Goal: Transaction & Acquisition: Book appointment/travel/reservation

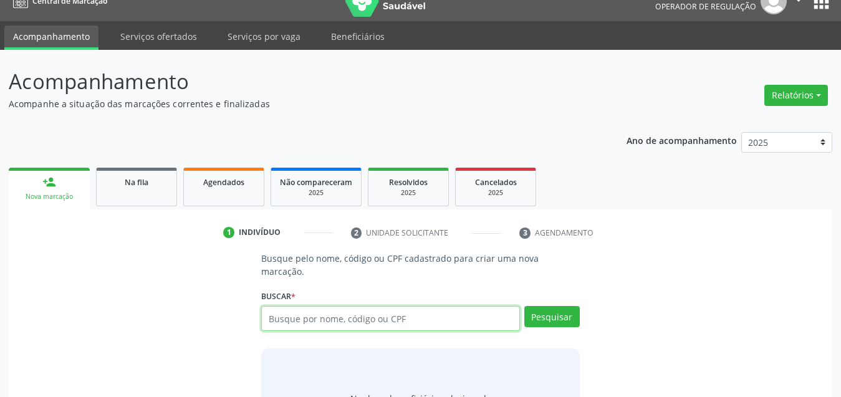
scroll to position [19, 0]
click at [370, 315] on input "text" at bounding box center [390, 318] width 259 height 25
type input "36204498487"
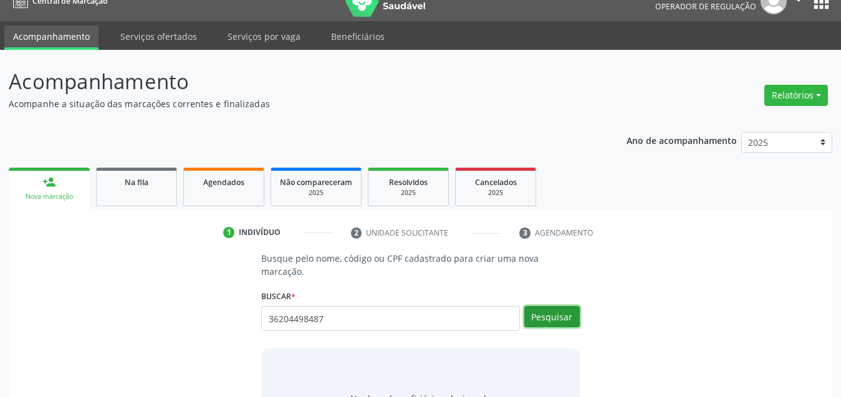
click at [565, 312] on button "Pesquisar" at bounding box center [551, 316] width 55 height 21
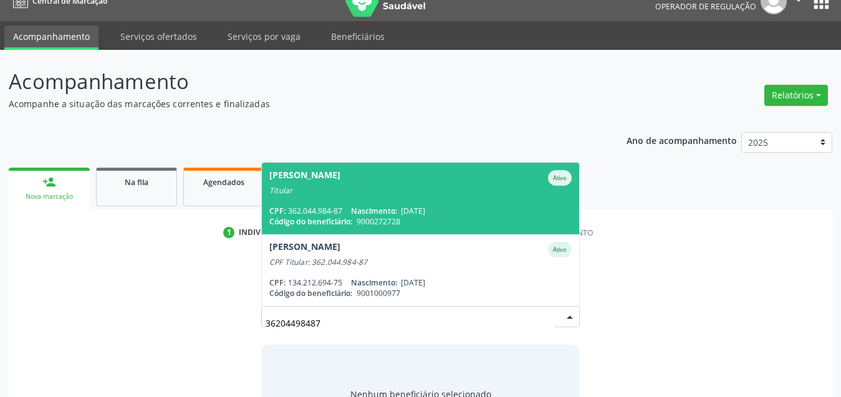
click at [403, 188] on span "[PERSON_NAME] Ativo Titular CPF: 362.044.984-87 Nascimento: [DATE] Código do be…" at bounding box center [420, 199] width 317 height 72
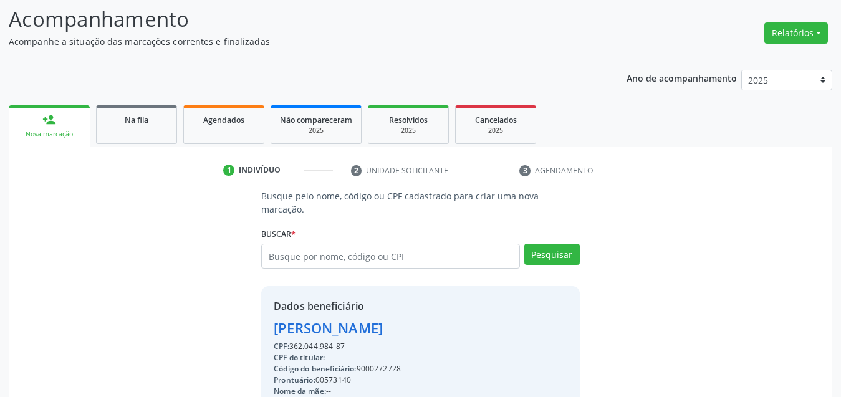
scroll to position [199, 0]
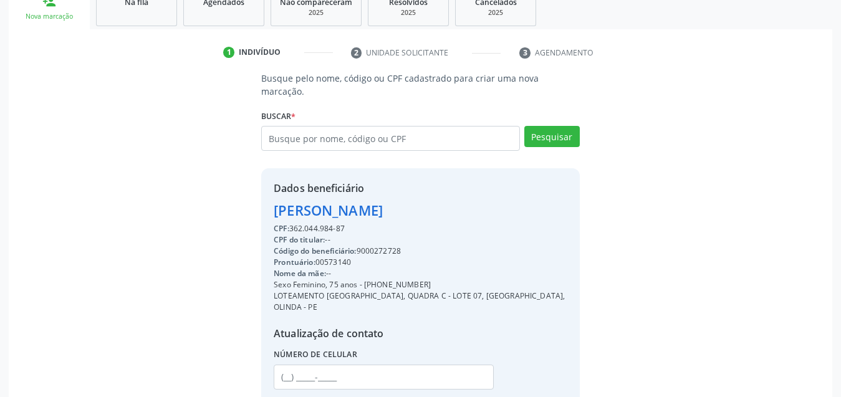
drag, startPoint x: 457, startPoint y: 198, endPoint x: 272, endPoint y: 196, distance: 184.4
click at [272, 196] on div "Dados beneficiário [PERSON_NAME] CPF: 362.044.984-87 CPF do titular: -- Código …" at bounding box center [420, 293] width 318 height 250
copy div "[PERSON_NAME]"
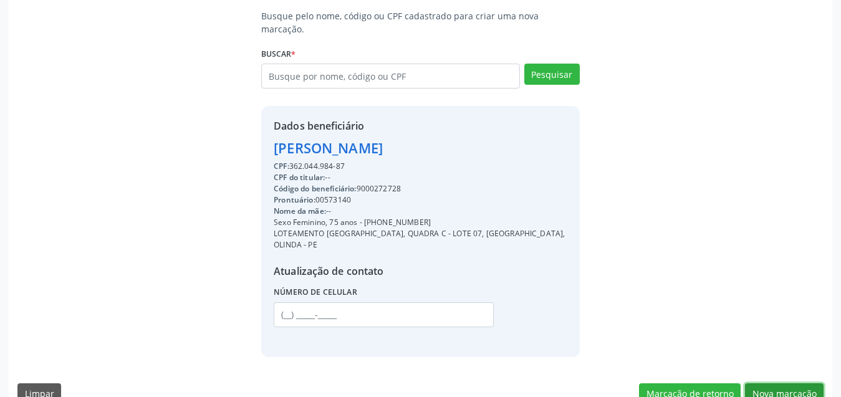
drag, startPoint x: 811, startPoint y: 375, endPoint x: 777, endPoint y: 374, distance: 34.3
click at [810, 383] on button "Nova marcação" at bounding box center [784, 393] width 79 height 21
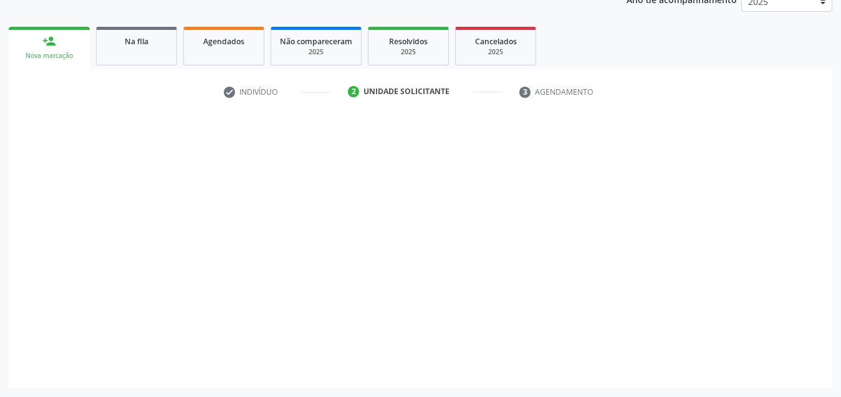
scroll to position [160, 0]
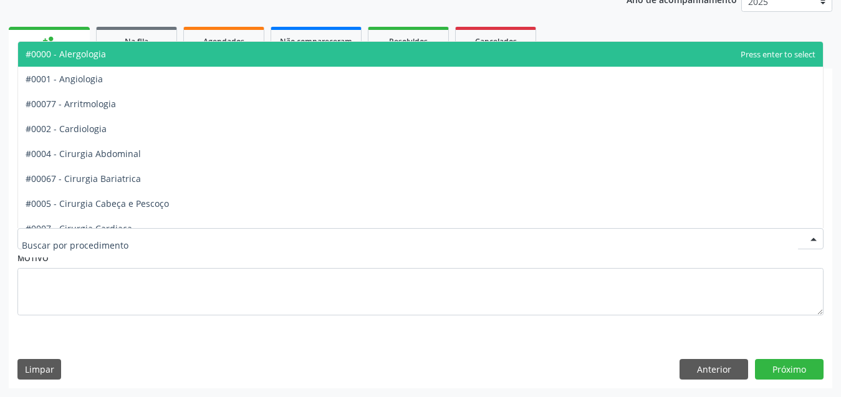
click at [165, 234] on div at bounding box center [420, 238] width 806 height 21
type input "GER"
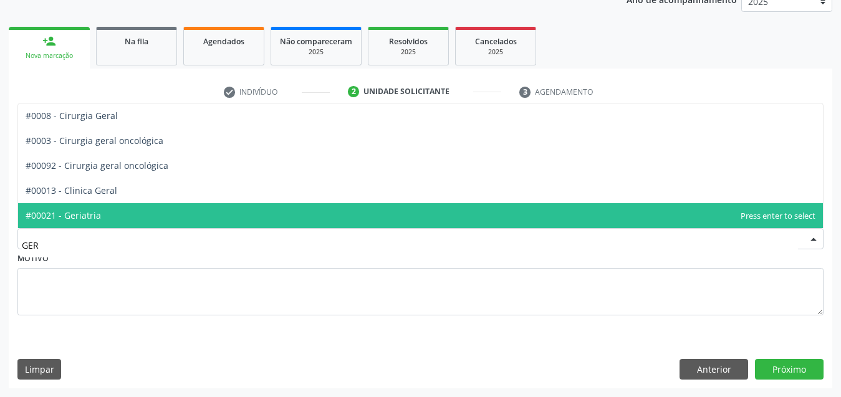
click at [141, 212] on span "#00021 - Geriatria" at bounding box center [420, 215] width 804 height 25
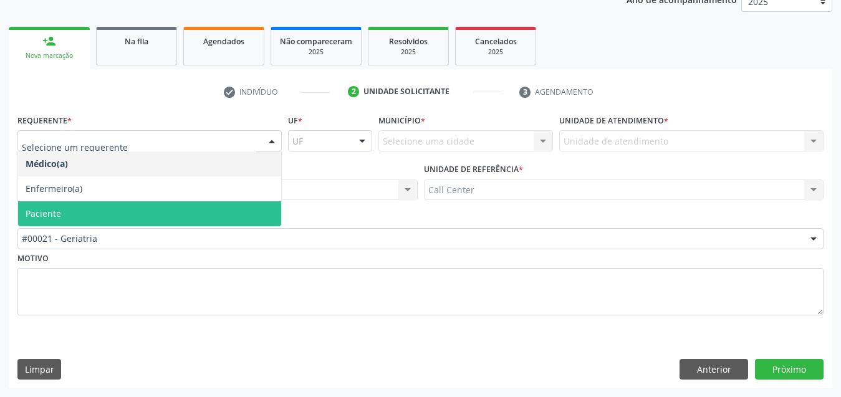
click at [83, 219] on span "Paciente" at bounding box center [149, 213] width 263 height 25
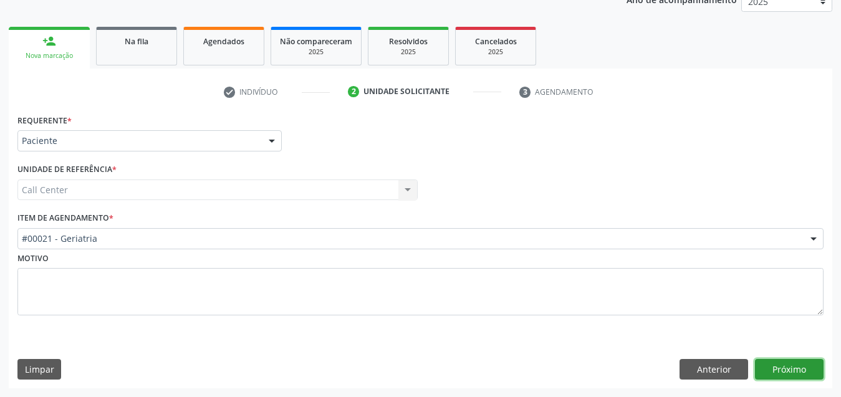
click at [794, 372] on button "Próximo" at bounding box center [789, 369] width 69 height 21
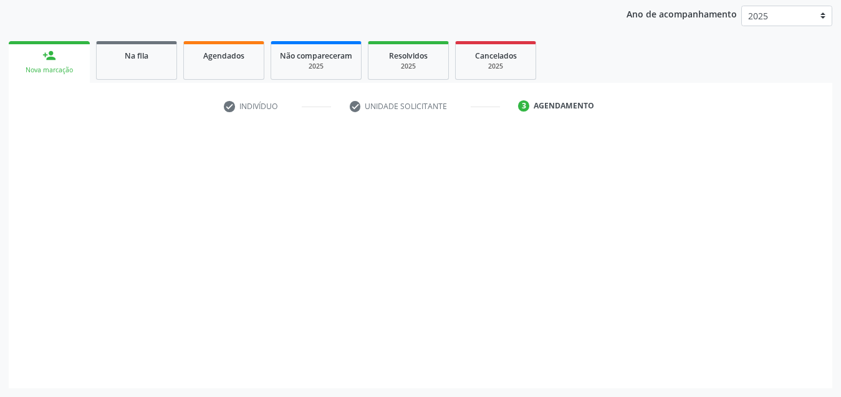
scroll to position [145, 0]
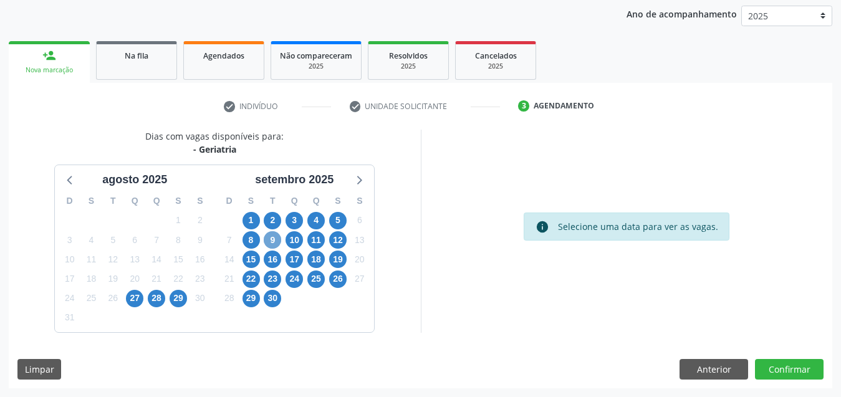
click at [278, 242] on span "9" at bounding box center [272, 239] width 17 height 17
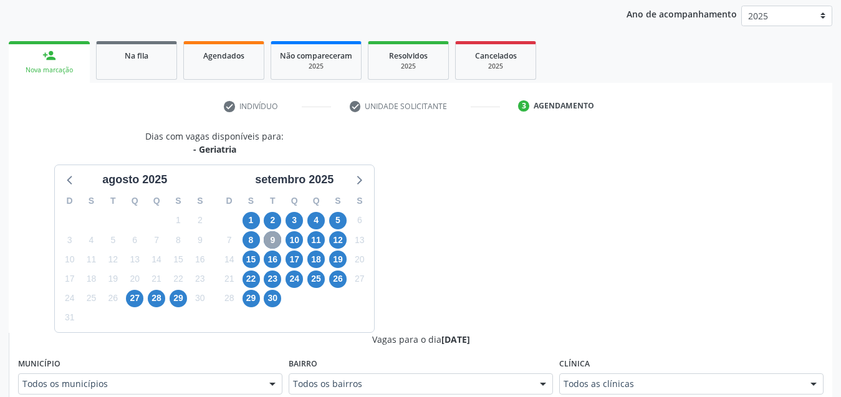
scroll to position [207, 0]
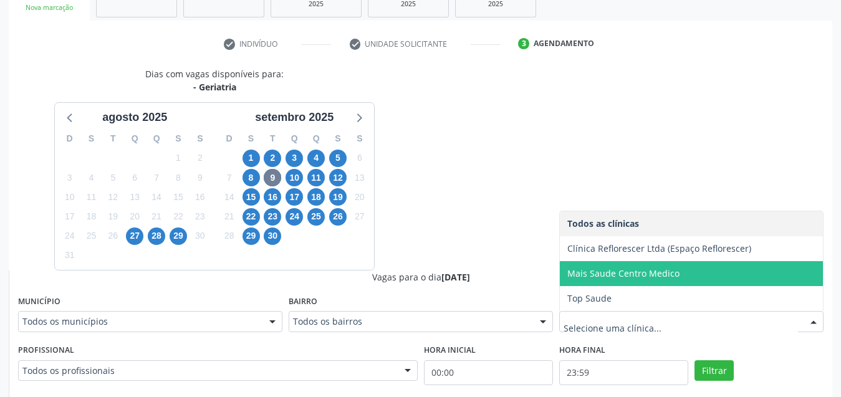
click at [644, 267] on span "Mais Saude Centro Medico" at bounding box center [691, 273] width 263 height 25
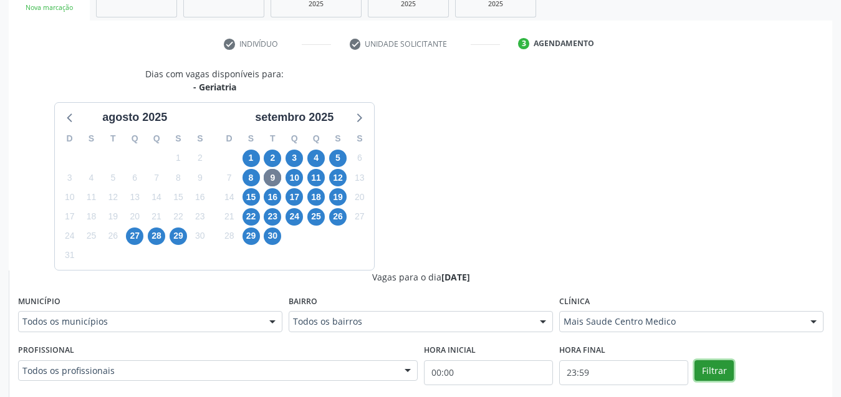
click at [714, 370] on button "Filtrar" at bounding box center [713, 370] width 39 height 21
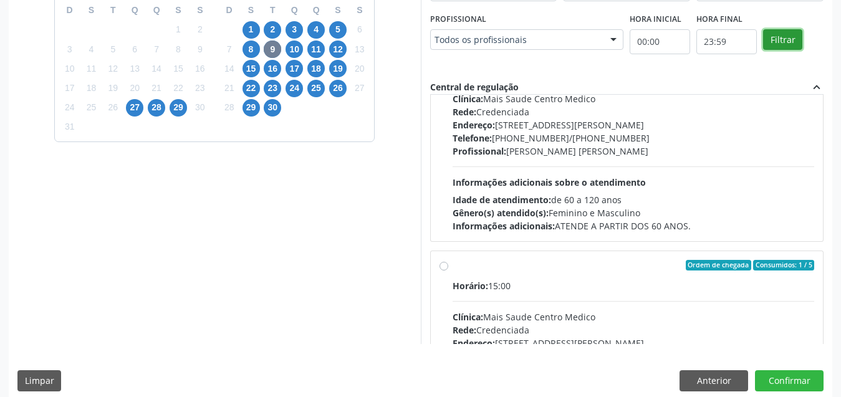
scroll to position [9, 0]
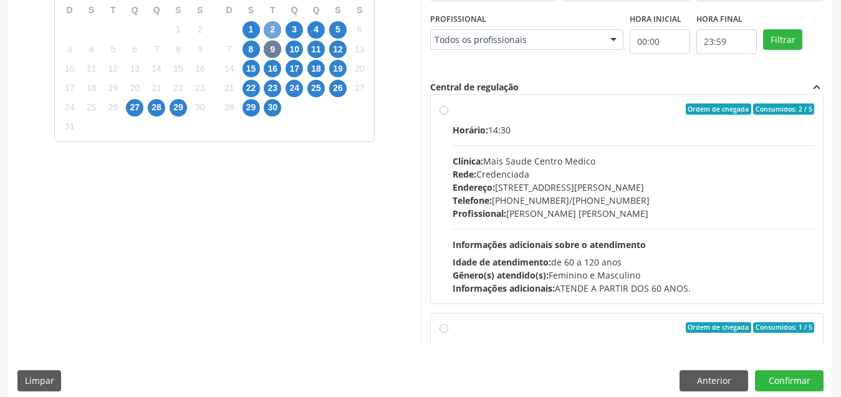
click at [271, 29] on span "2" at bounding box center [272, 29] width 17 height 17
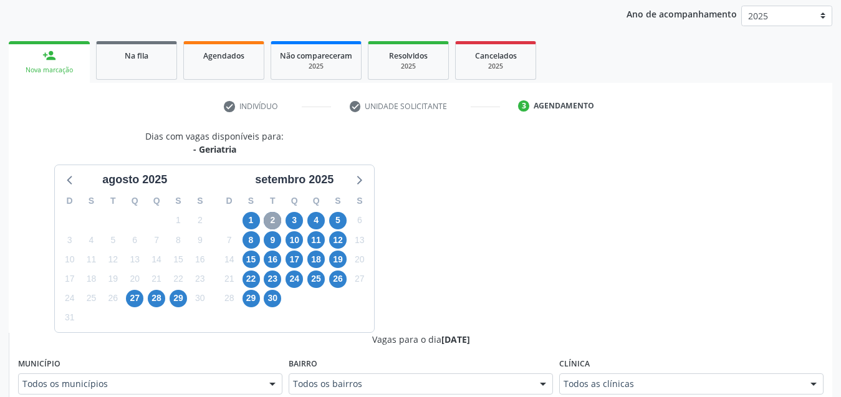
scroll to position [336, 0]
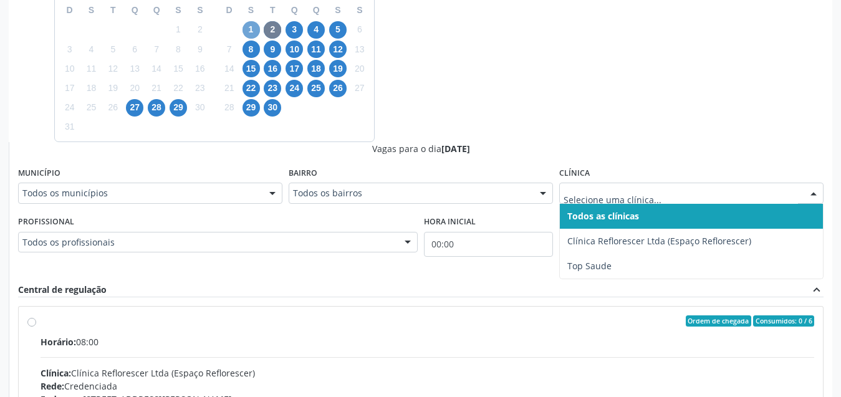
click at [249, 27] on span "1" at bounding box center [250, 29] width 17 height 17
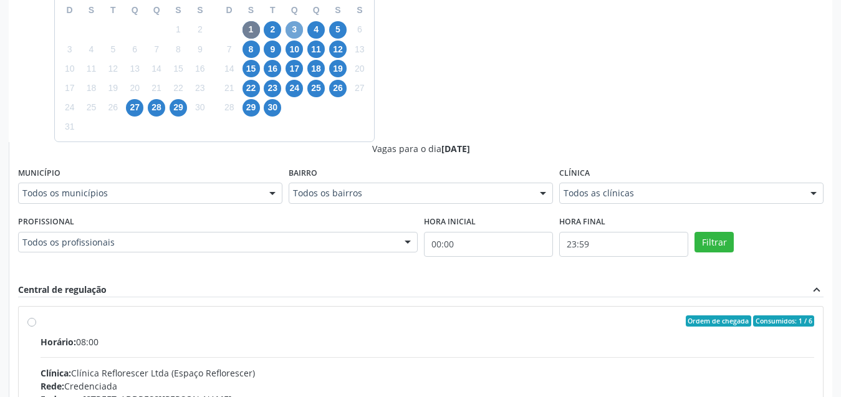
click at [292, 31] on span "3" at bounding box center [293, 29] width 17 height 17
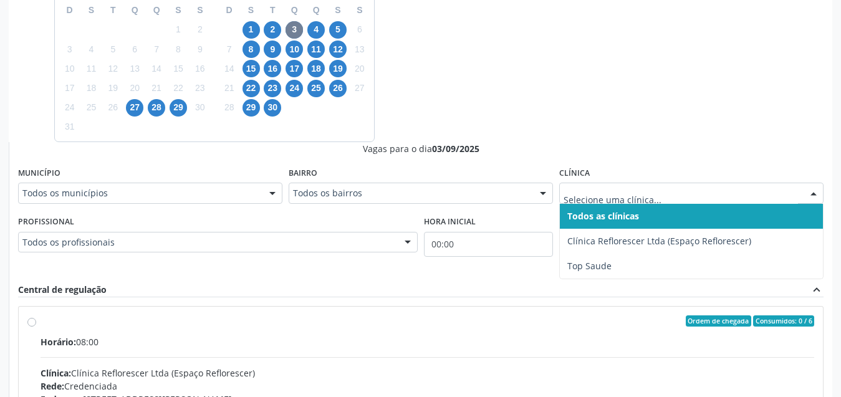
click at [611, 201] on div at bounding box center [691, 193] width 264 height 21
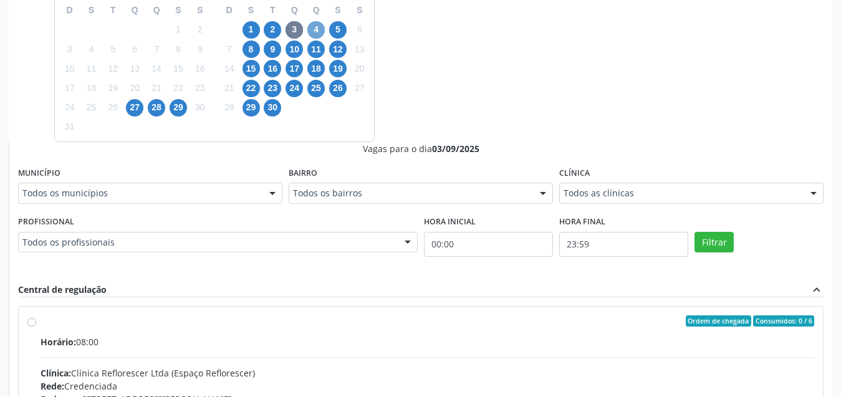
click at [315, 31] on span "4" at bounding box center [315, 29] width 17 height 17
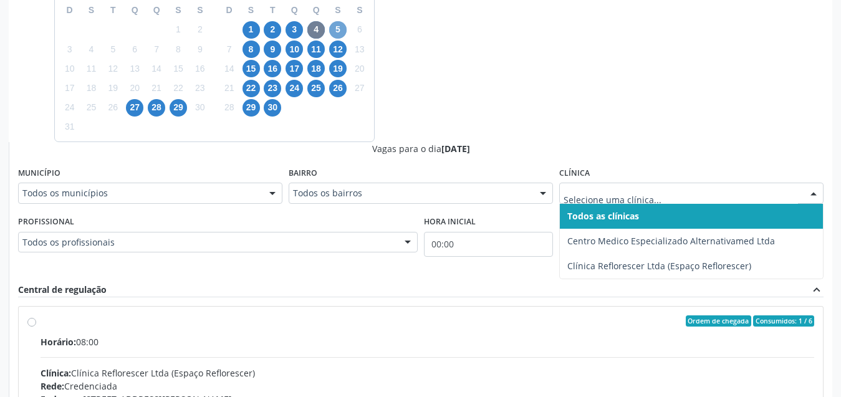
click at [335, 26] on span "5" at bounding box center [337, 29] width 17 height 17
click at [648, 203] on div "Todos as clínicas Clinica Alternativa Clínica Reflorescer Ltda (Espaço Reflores…" at bounding box center [691, 193] width 264 height 21
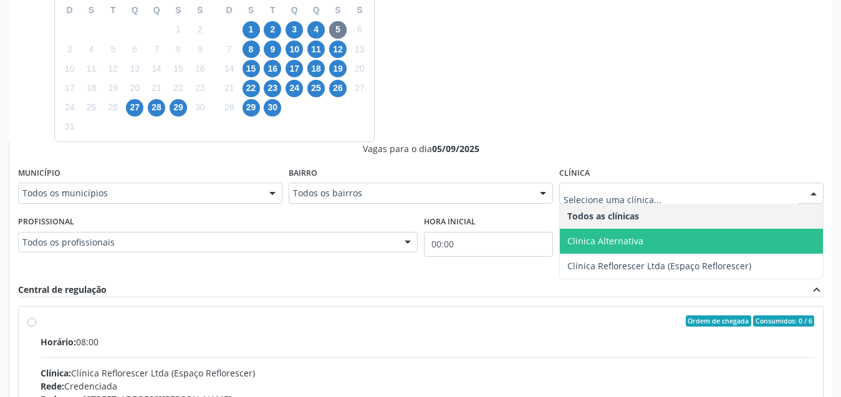
click at [592, 236] on span "Clinica Alternativa" at bounding box center [605, 241] width 76 height 12
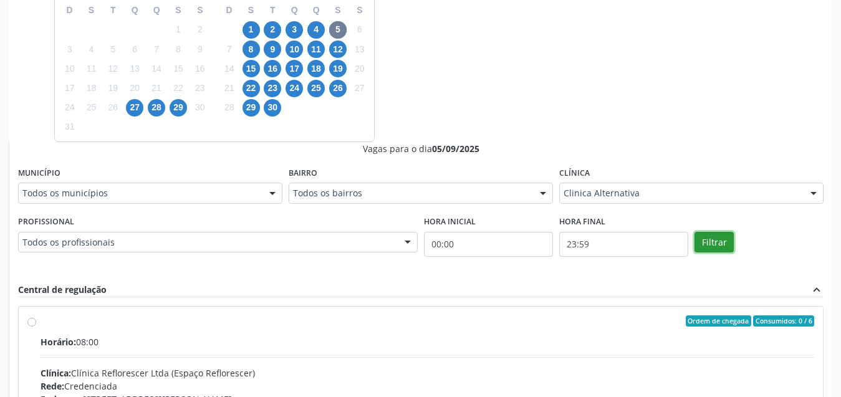
click at [707, 242] on button "Filtrar" at bounding box center [713, 242] width 39 height 21
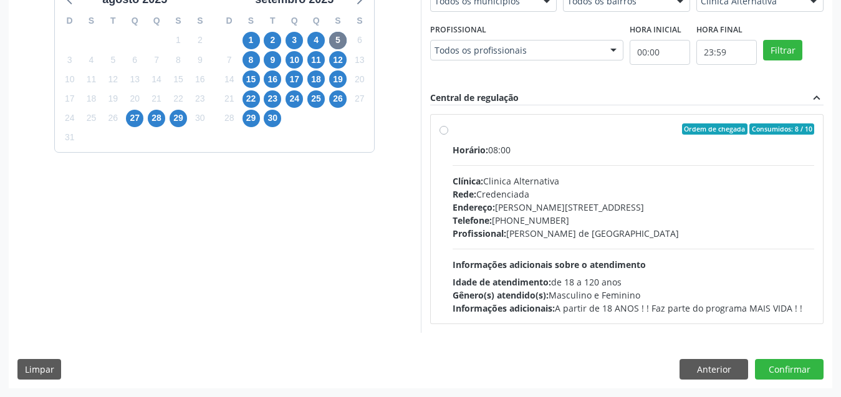
drag, startPoint x: 523, startPoint y: 161, endPoint x: 532, endPoint y: 172, distance: 14.2
click at [523, 160] on div "Horário: 08:00 Clínica: Clinica Alternativa Rede: Credenciada Endereço: [PERSON…" at bounding box center [633, 228] width 362 height 171
click at [448, 135] on input "Ordem de chegada Consumidos: 8 / 10 Horário: 08:00 Clínica: Clinica Alternativa…" at bounding box center [443, 128] width 9 height 11
radio input "true"
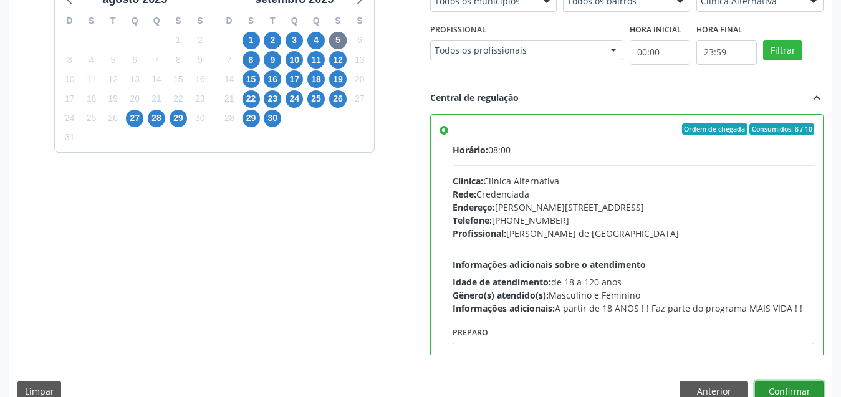
click at [799, 394] on button "Confirmar" at bounding box center [789, 391] width 69 height 21
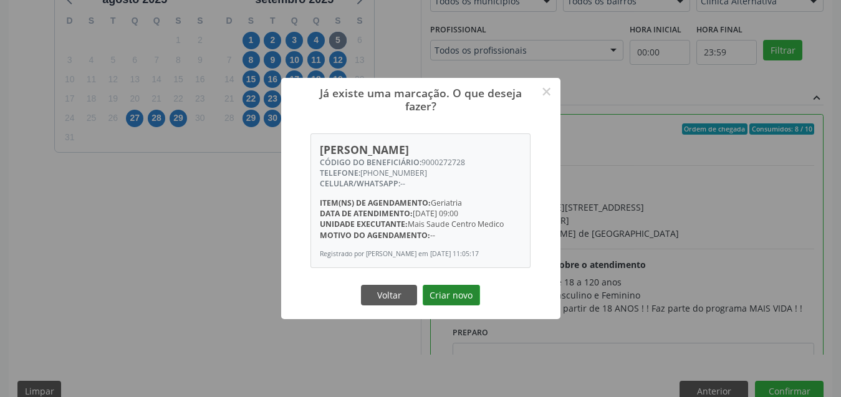
click at [456, 300] on button "Criar novo" at bounding box center [450, 295] width 57 height 21
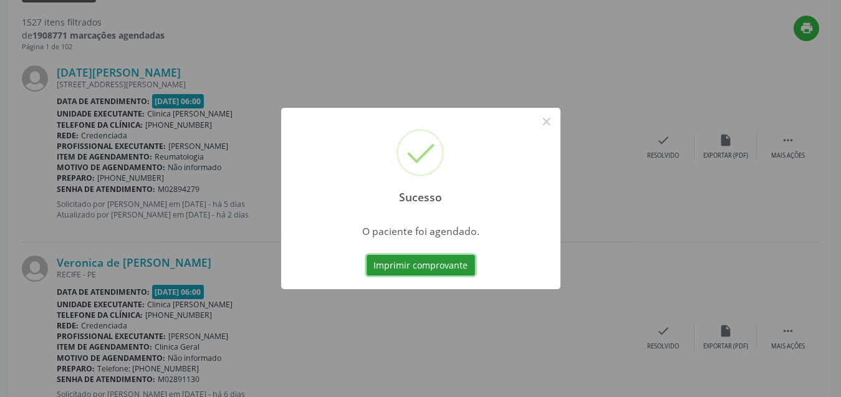
scroll to position [19, 0]
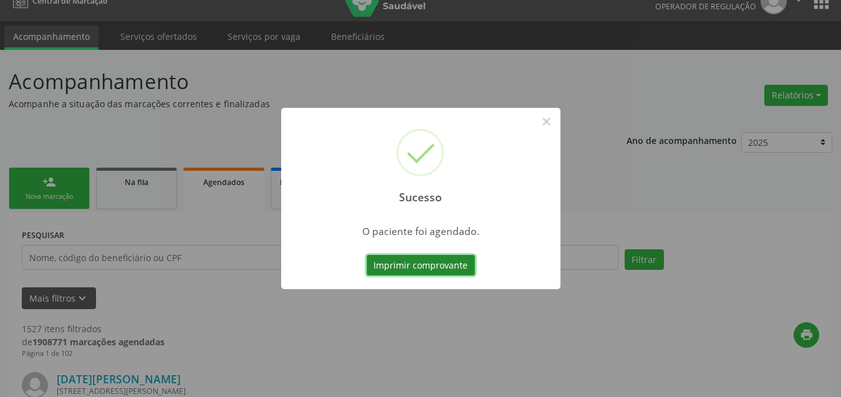
click at [410, 272] on button "Imprimir comprovante" at bounding box center [420, 265] width 108 height 21
